Goal: Information Seeking & Learning: Learn about a topic

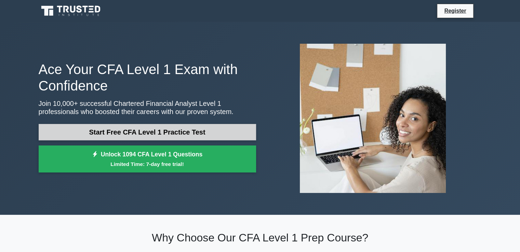
click at [136, 133] on link "Start Free CFA Level 1 Practice Test" at bounding box center [147, 132] width 217 height 16
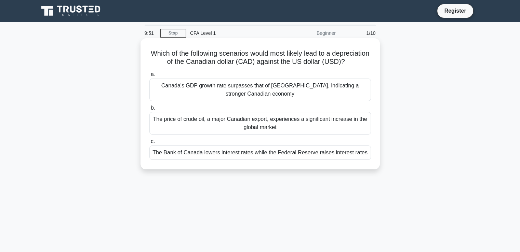
click at [245, 99] on div "Canada's GDP growth rate surpasses that of [GEOGRAPHIC_DATA], indicating a stro…" at bounding box center [259, 90] width 221 height 23
click at [149, 77] on input "a. Canada's GDP growth rate surpasses that of the [GEOGRAPHIC_DATA], indicating…" at bounding box center [149, 74] width 0 height 4
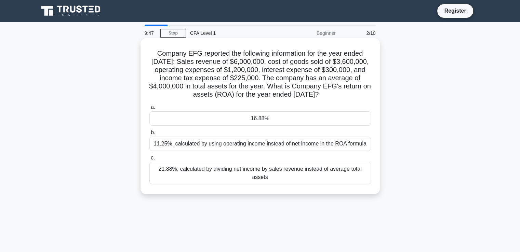
click at [246, 145] on div "11.25%, calculated by using operating income instead of net income in the ROA f…" at bounding box center [259, 144] width 221 height 14
click at [149, 135] on input "b. 11.25%, calculated by using operating income instead of net income in the RO…" at bounding box center [149, 133] width 0 height 4
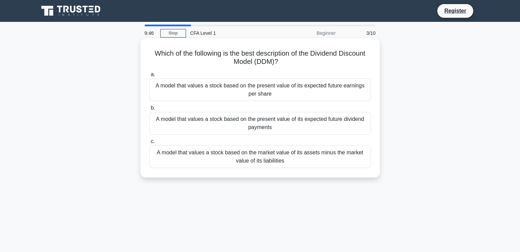
click at [249, 160] on div "A model that values a stock based on the market value of its assets minus the m…" at bounding box center [259, 157] width 221 height 23
click at [149, 144] on input "c. A model that values a stock based on the market value of its assets minus th…" at bounding box center [149, 141] width 0 height 4
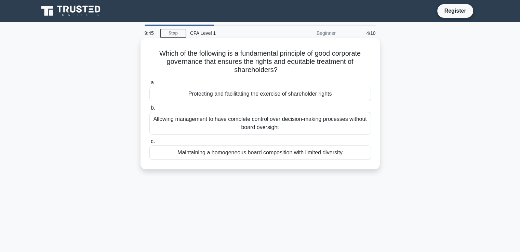
click at [262, 124] on div "Allowing management to have complete control over decision-making processes wit…" at bounding box center [259, 123] width 221 height 23
click at [149, 110] on input "b. Allowing management to have complete control over decision-making processes …" at bounding box center [149, 108] width 0 height 4
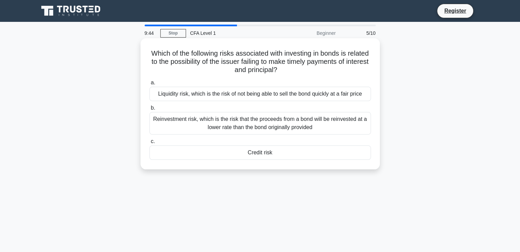
click at [239, 127] on div "Reinvestment risk, which is the risk that the proceeds from a bond will be rein…" at bounding box center [259, 123] width 221 height 23
click at [149, 110] on input "b. Reinvestment risk, which is the risk that the proceeds from a bond will be r…" at bounding box center [149, 108] width 0 height 4
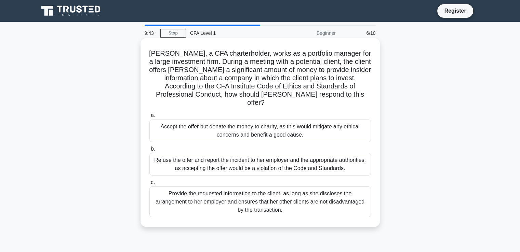
click at [251, 187] on div "Provide the requested information to the client, as long as she discloses the a…" at bounding box center [259, 202] width 221 height 31
click at [149, 180] on input "c. Provide the requested information to the client, as long as she discloses th…" at bounding box center [149, 182] width 0 height 4
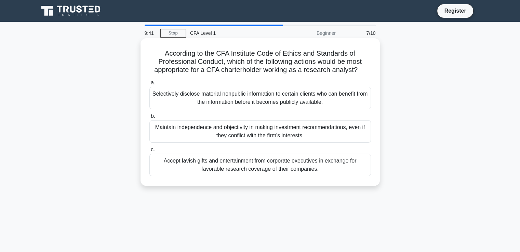
click at [242, 103] on div "Selectively disclose material nonpublic information to certain clients who can …" at bounding box center [259, 98] width 221 height 23
click at [149, 85] on input "a. Selectively disclose material nonpublic information to certain clients who c…" at bounding box center [149, 83] width 0 height 4
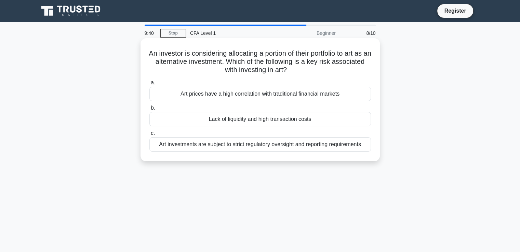
click at [245, 142] on div "Art investments are subject to strict regulatory oversight and reporting requir…" at bounding box center [259, 144] width 221 height 14
click at [149, 136] on input "c. Art investments are subject to strict regulatory oversight and reporting req…" at bounding box center [149, 133] width 0 height 4
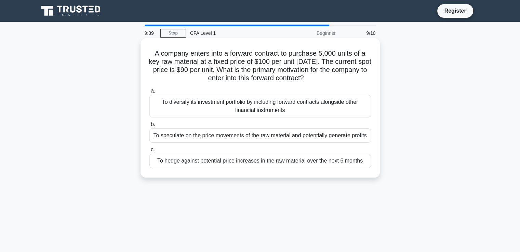
click at [238, 112] on div "To diversify its investment portfolio by including forward contracts alongside …" at bounding box center [259, 106] width 221 height 23
click at [149, 93] on input "a. To diversify its investment portfolio by including forward contracts alongsi…" at bounding box center [149, 91] width 0 height 4
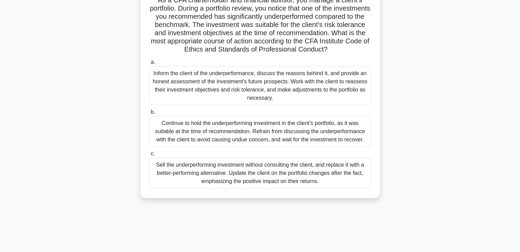
scroll to position [35, 0]
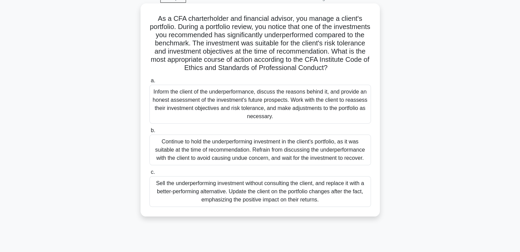
click at [225, 112] on div "Inform the client of the underperformance, discuss the reasons behind it, and p…" at bounding box center [259, 104] width 221 height 39
click at [149, 83] on input "a. Inform the client of the underperformance, discuss the reasons behind it, an…" at bounding box center [149, 81] width 0 height 4
